Goal: Task Accomplishment & Management: Use online tool/utility

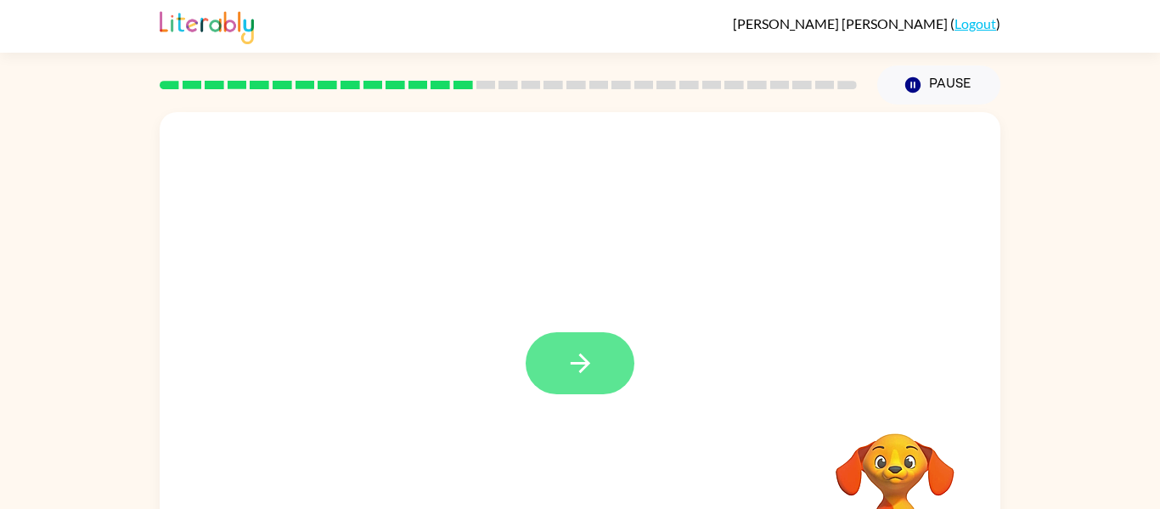
click at [563, 351] on button "button" at bounding box center [580, 363] width 109 height 62
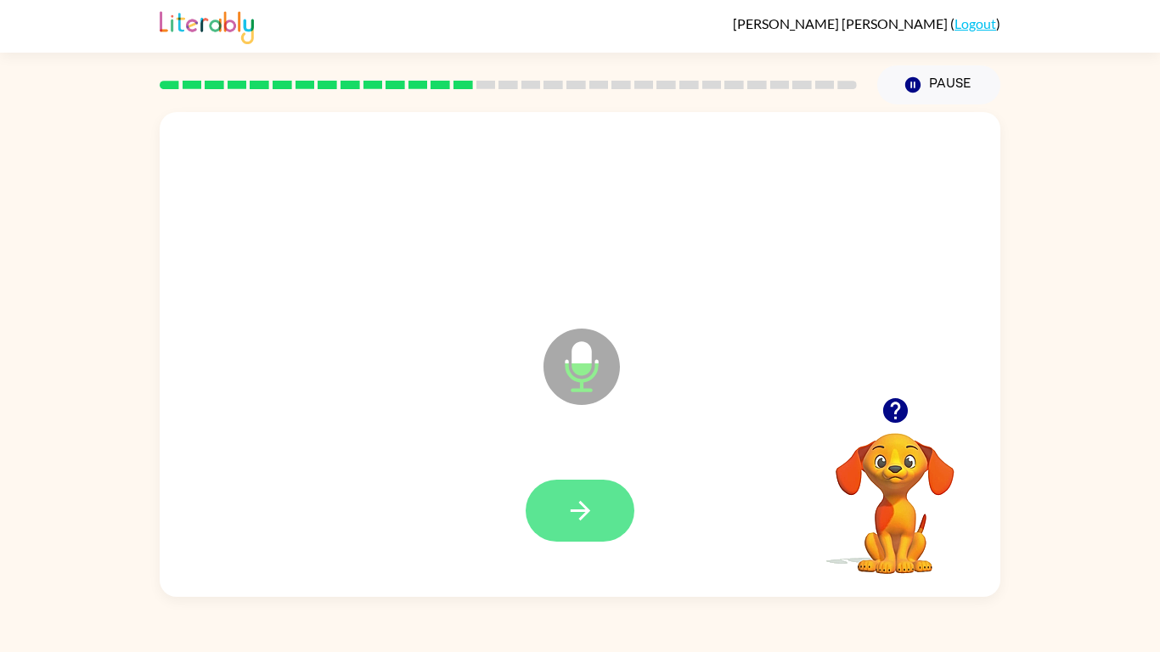
click at [557, 508] on button "button" at bounding box center [580, 511] width 109 height 62
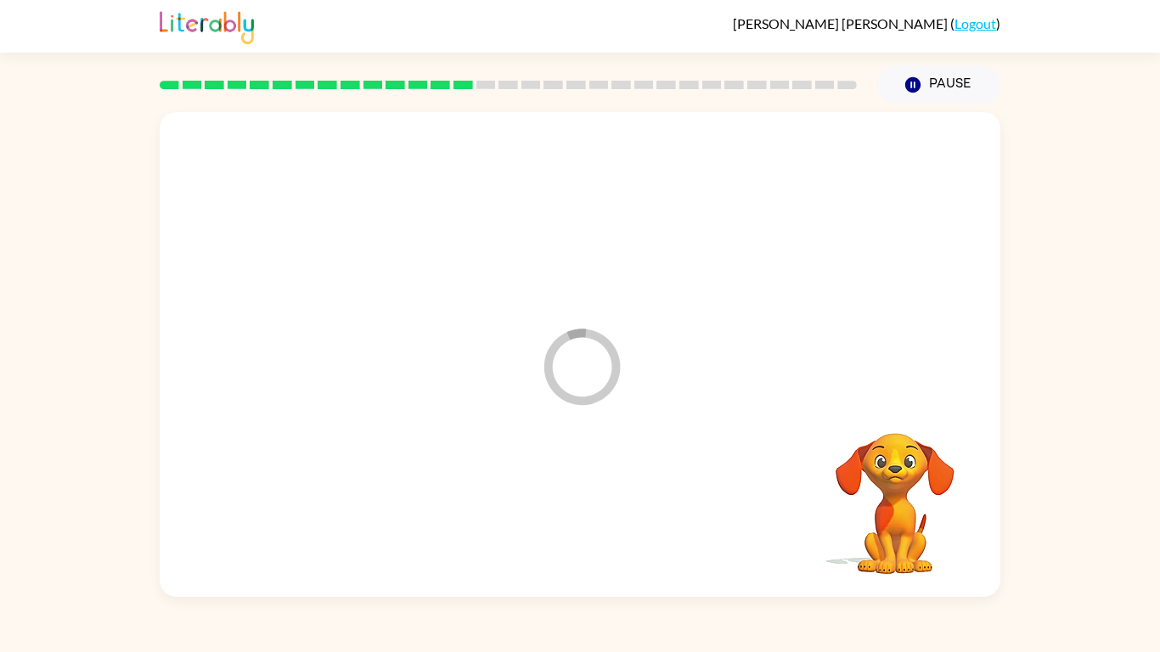
click at [557, 508] on div at bounding box center [580, 511] width 807 height 139
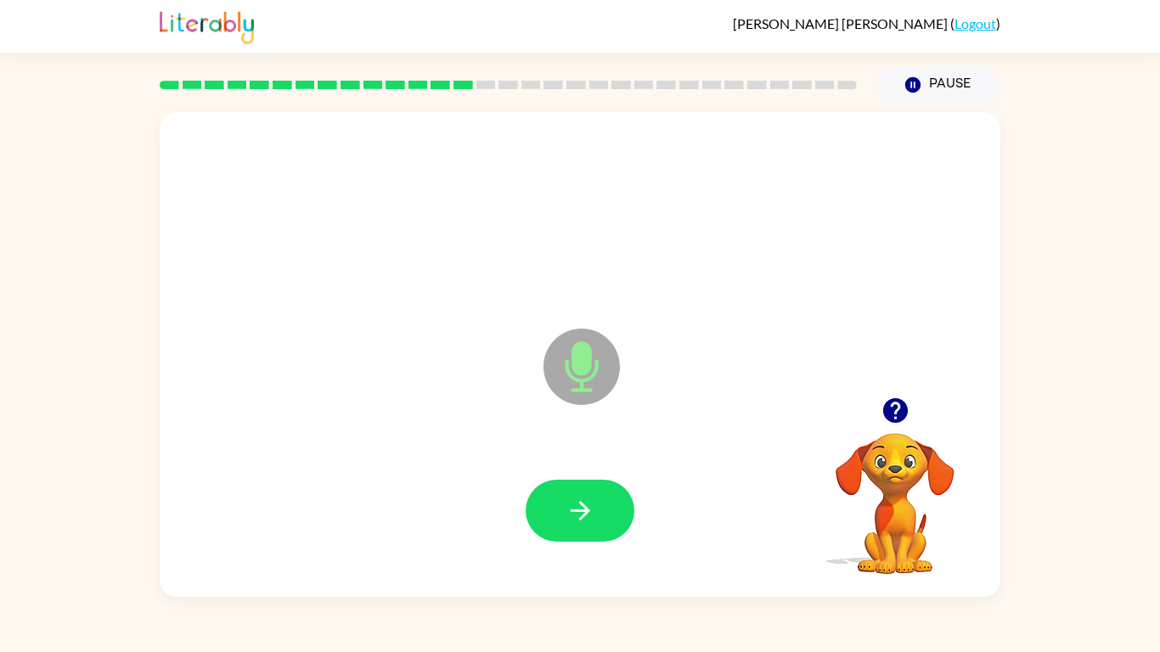
click at [557, 508] on button "button" at bounding box center [580, 511] width 109 height 62
click at [557, 508] on div at bounding box center [580, 511] width 807 height 139
click at [557, 508] on button "button" at bounding box center [580, 511] width 109 height 62
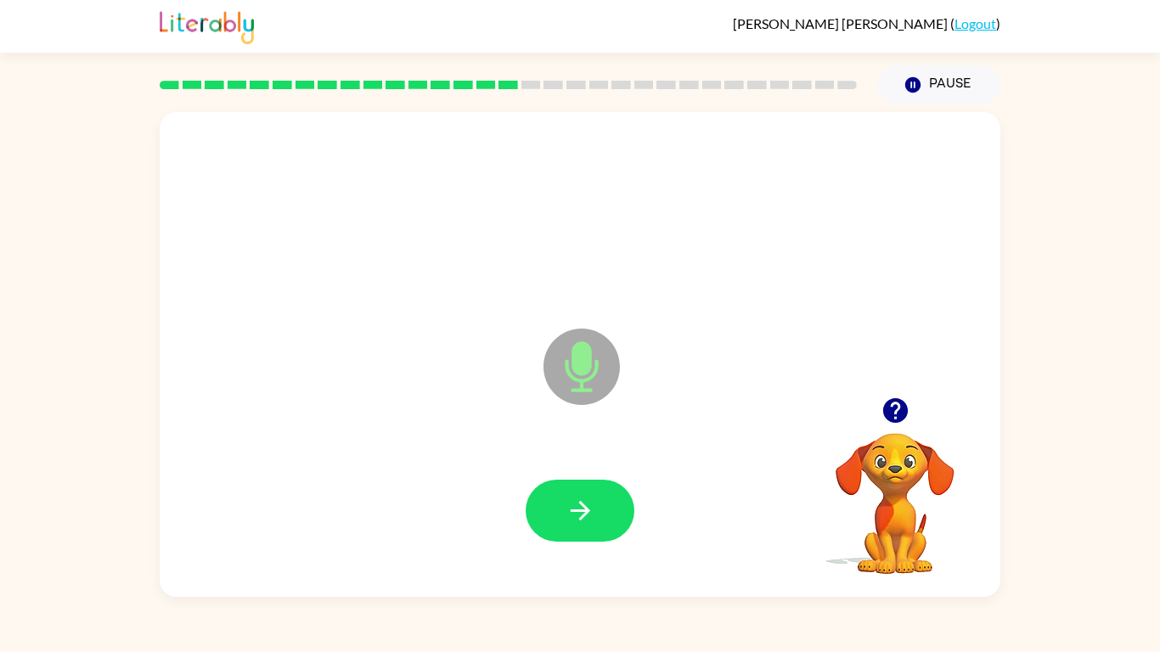
click at [557, 508] on button "button" at bounding box center [580, 511] width 109 height 62
click at [555, 508] on button "button" at bounding box center [580, 511] width 109 height 62
click at [587, 508] on button "button" at bounding box center [580, 511] width 109 height 62
click at [580, 508] on icon "button" at bounding box center [581, 511] width 30 height 30
click at [581, 508] on icon "button" at bounding box center [581, 511] width 30 height 30
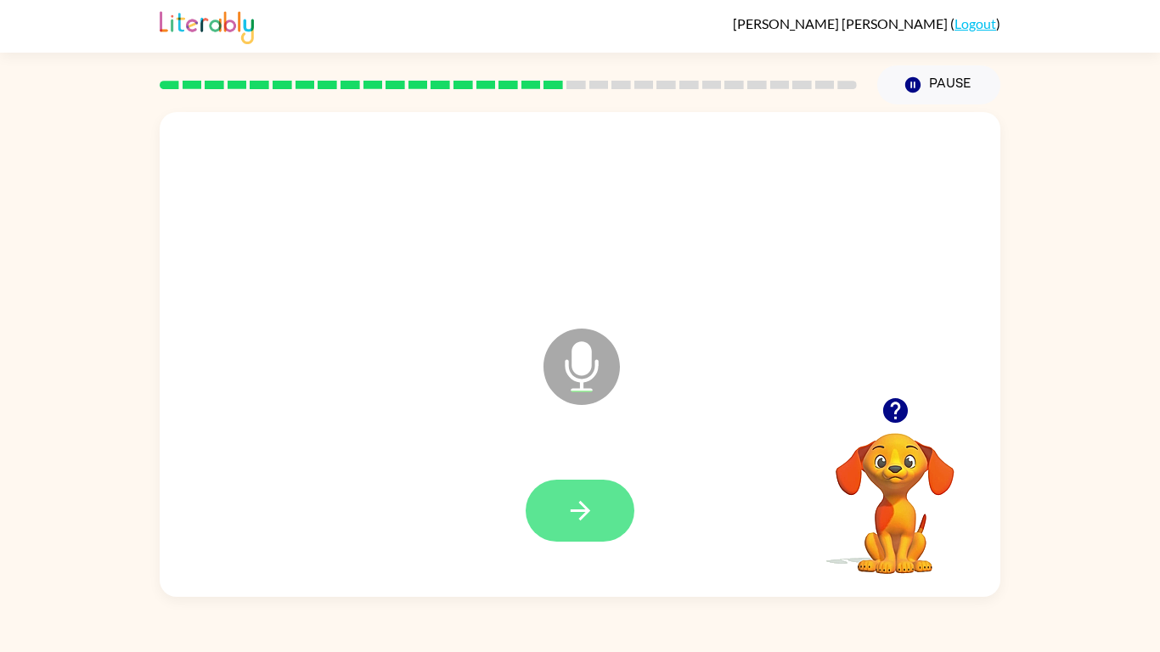
click at [581, 508] on icon "button" at bounding box center [581, 511] width 30 height 30
click at [578, 508] on icon "button" at bounding box center [581, 511] width 30 height 30
click at [577, 508] on icon "button" at bounding box center [581, 511] width 30 height 30
click at [577, 508] on div at bounding box center [580, 511] width 109 height 62
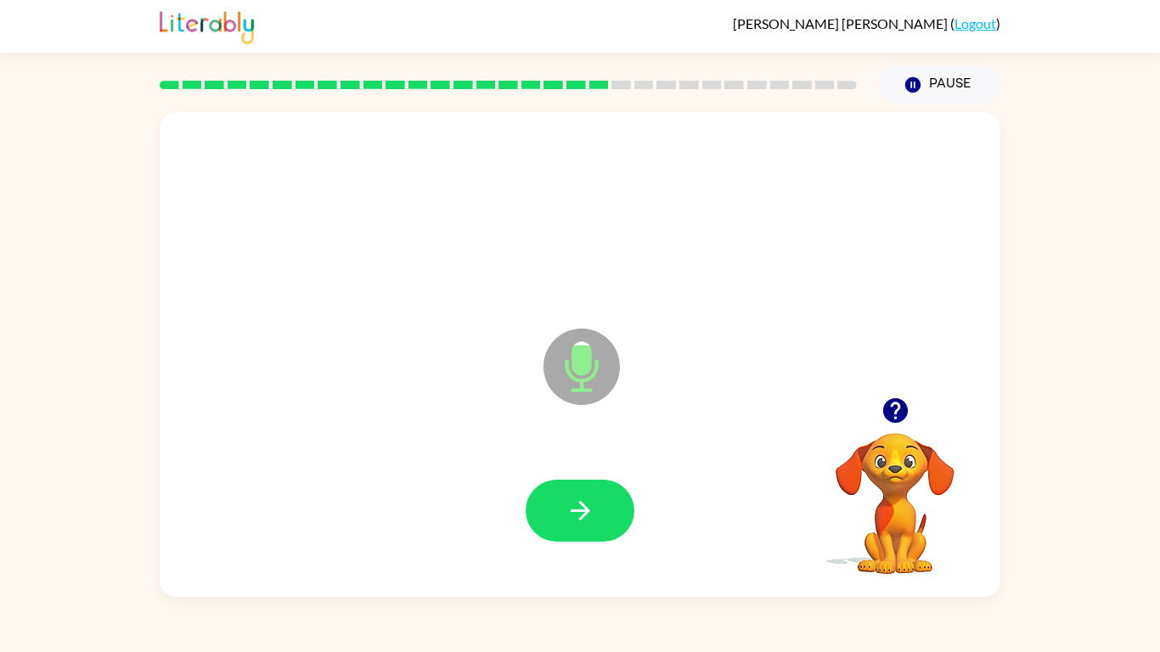
click at [577, 508] on icon "button" at bounding box center [581, 511] width 30 height 30
click at [581, 508] on icon "button" at bounding box center [580, 511] width 20 height 20
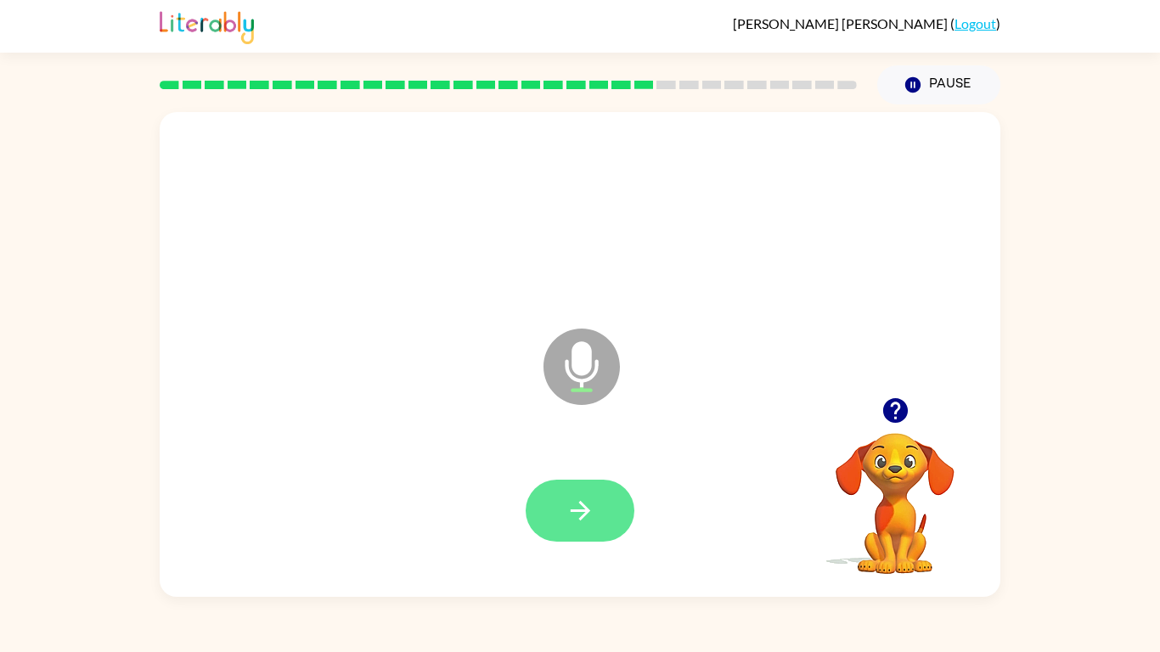
click at [580, 508] on button "button" at bounding box center [580, 511] width 109 height 62
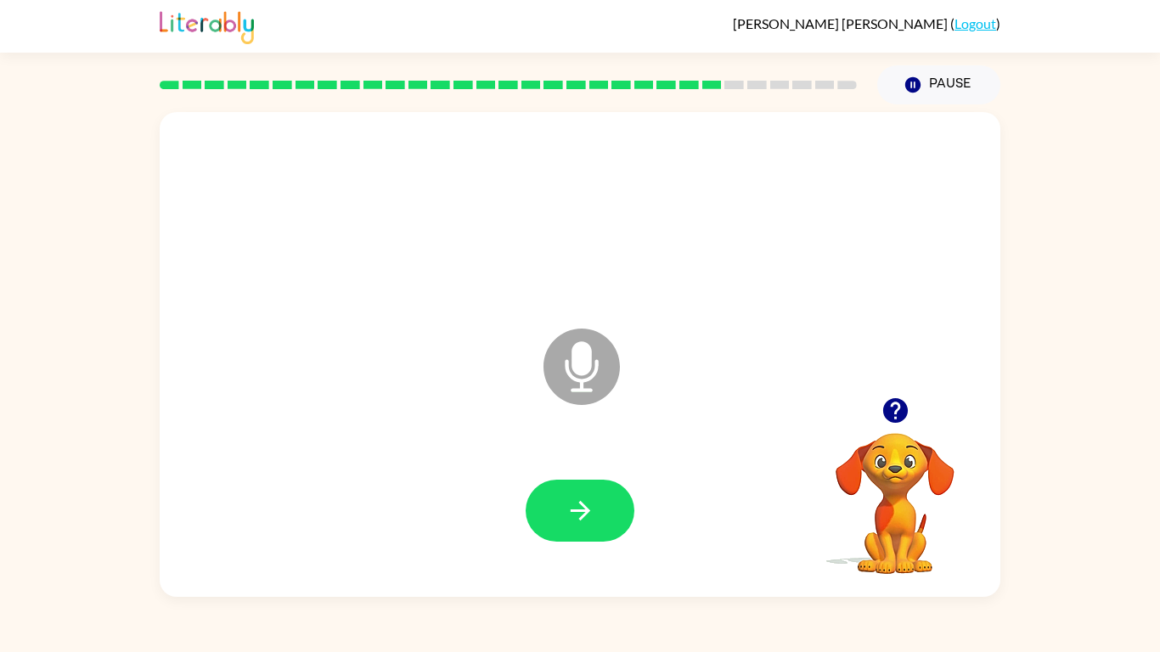
click at [580, 508] on button "button" at bounding box center [580, 511] width 109 height 62
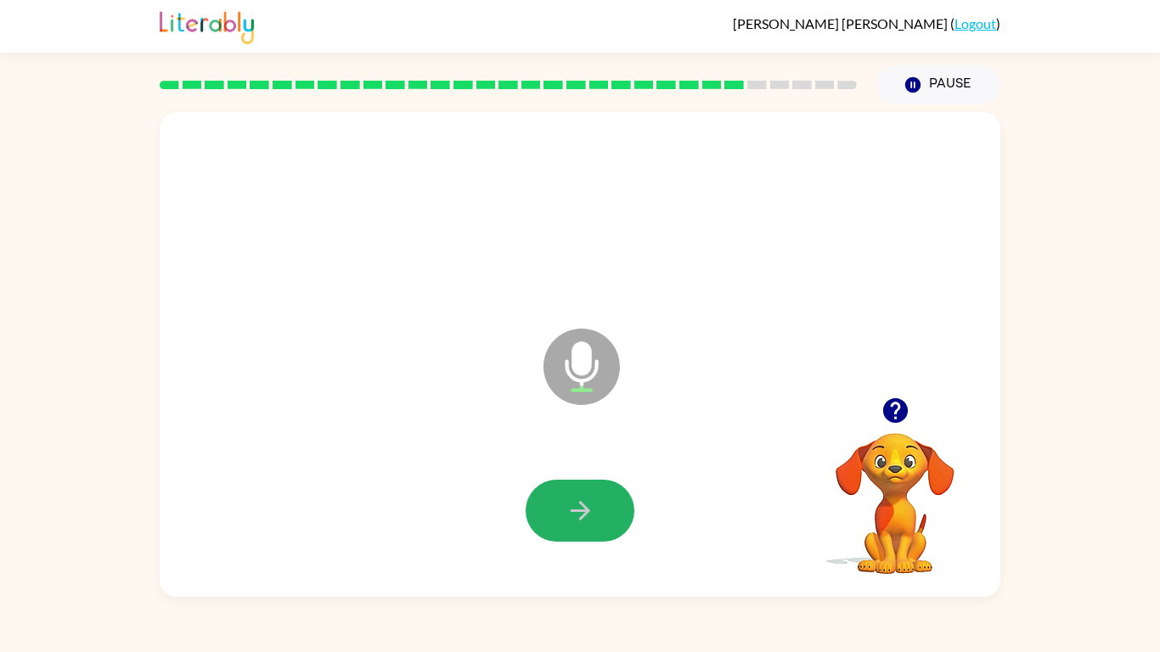
click at [580, 508] on button "button" at bounding box center [580, 511] width 109 height 62
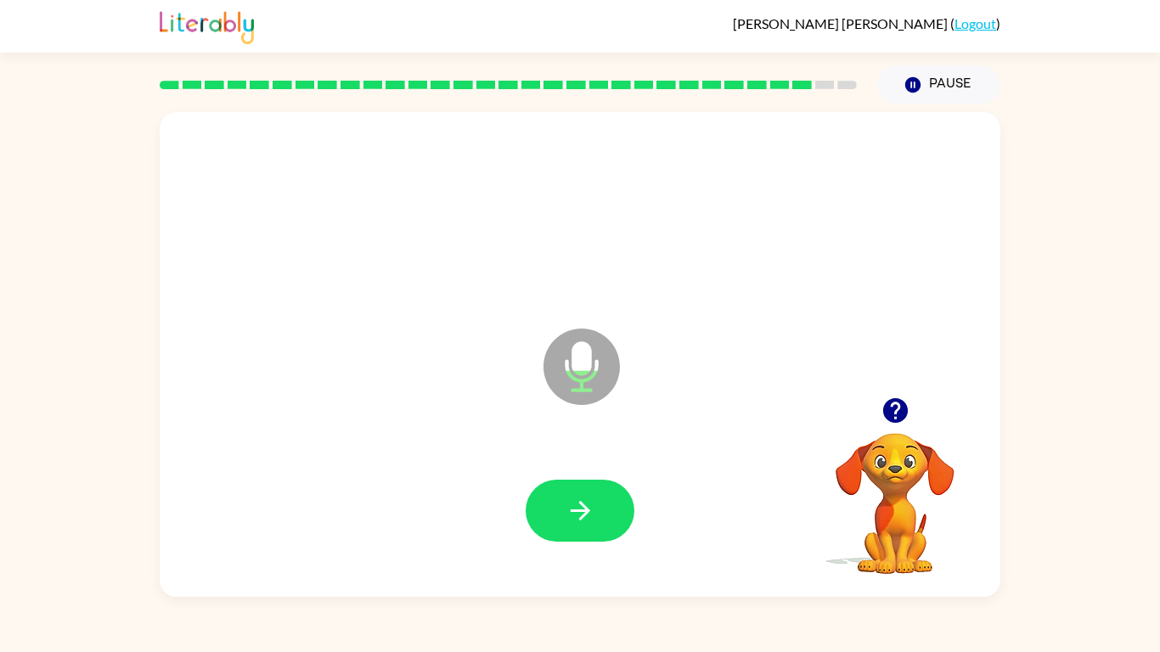
click at [580, 508] on button "button" at bounding box center [580, 511] width 109 height 62
click at [574, 508] on button "button" at bounding box center [580, 511] width 109 height 62
